Goal: Find specific page/section: Find specific page/section

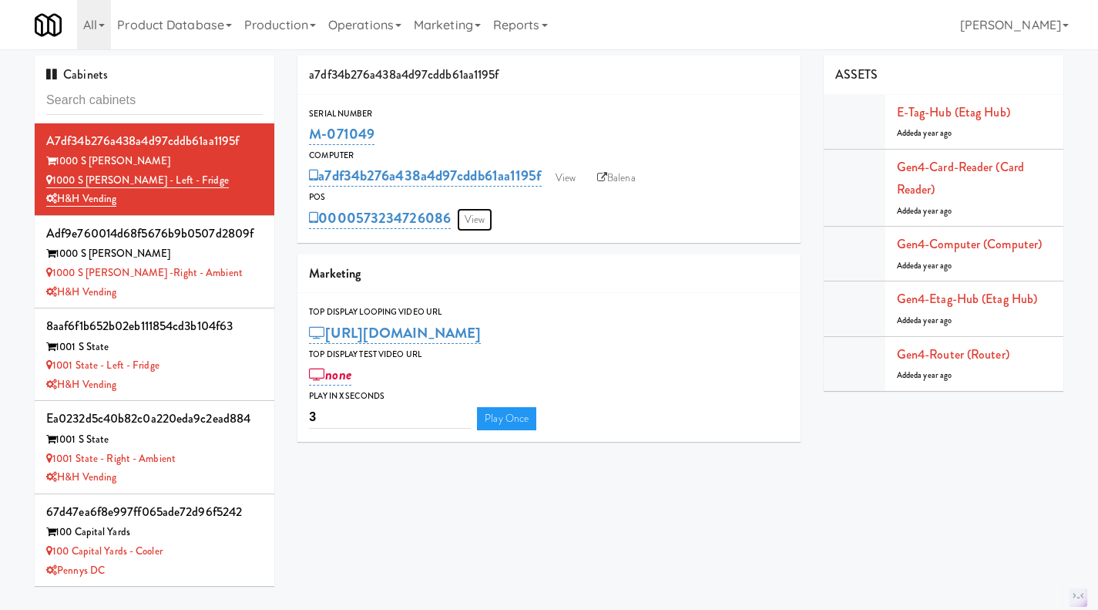
click at [479, 222] on link "View" at bounding box center [474, 219] width 35 height 23
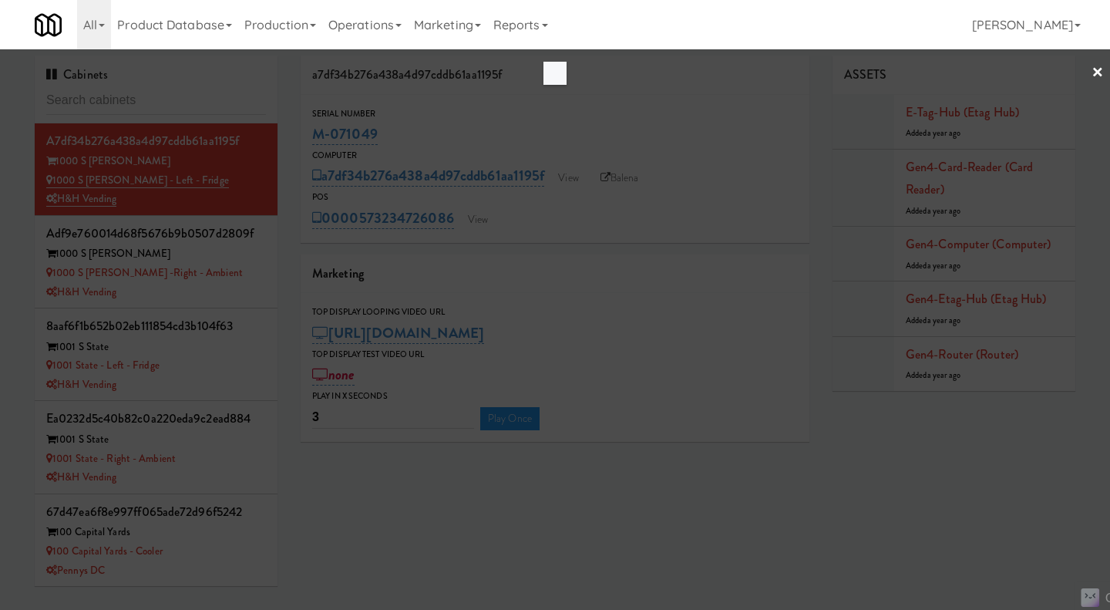
click at [710, 489] on div at bounding box center [555, 305] width 1110 height 610
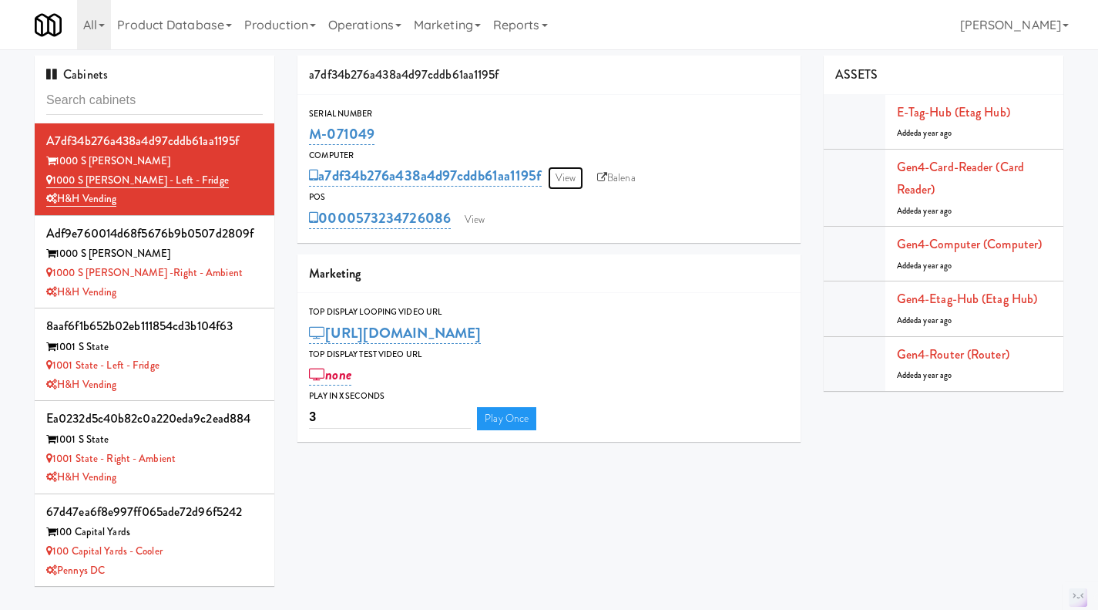
click at [576, 176] on link "View" at bounding box center [565, 177] width 35 height 23
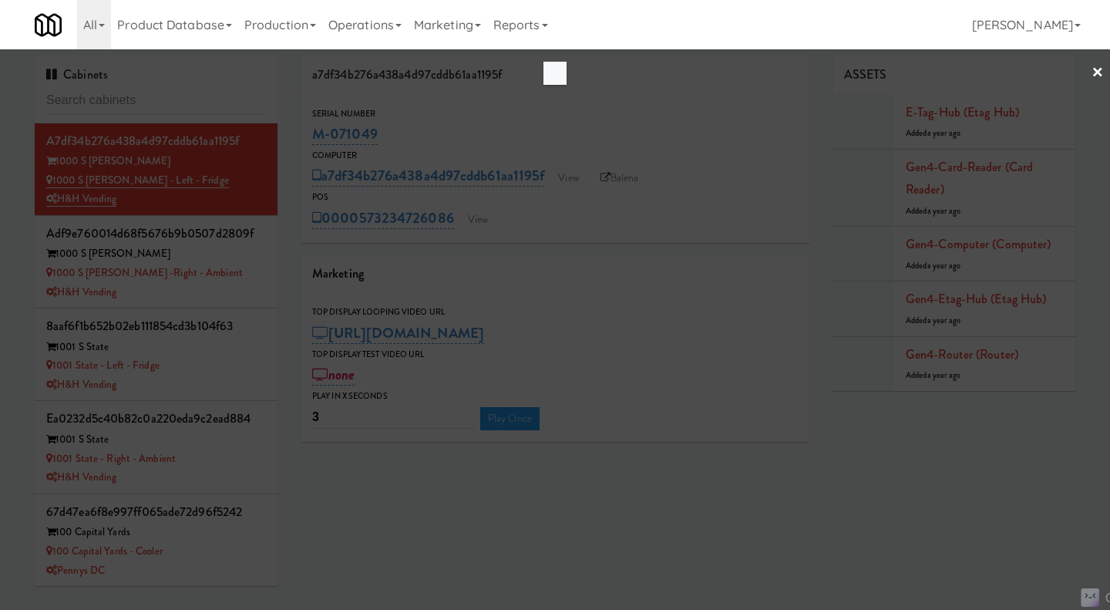
click at [592, 224] on div at bounding box center [555, 305] width 1110 height 610
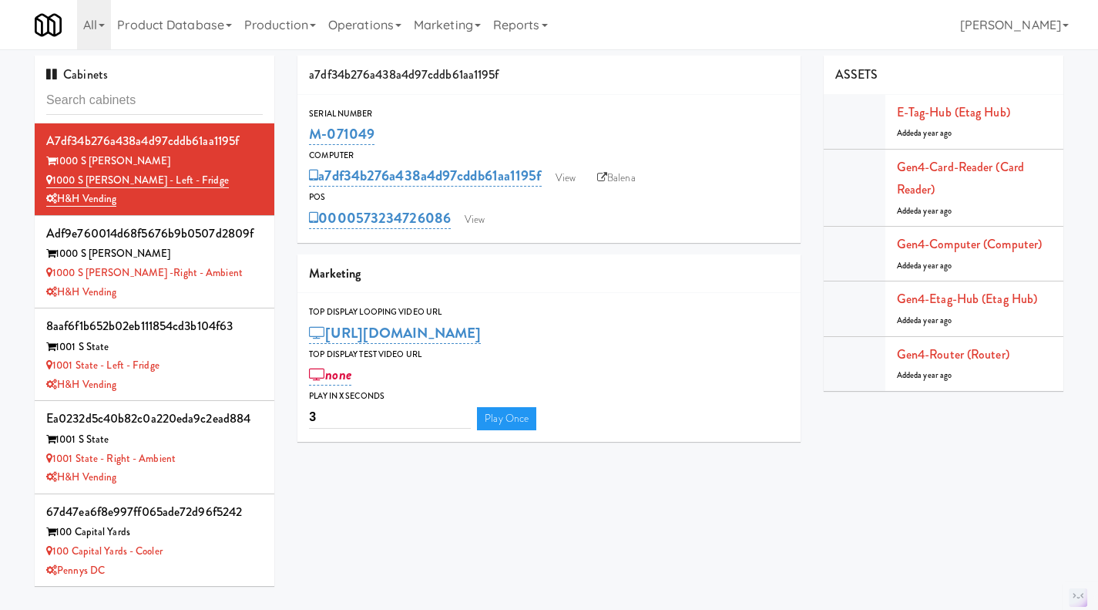
click at [221, 290] on div "H&H Vending" at bounding box center [154, 292] width 217 height 19
